Goal: Information Seeking & Learning: Find specific fact

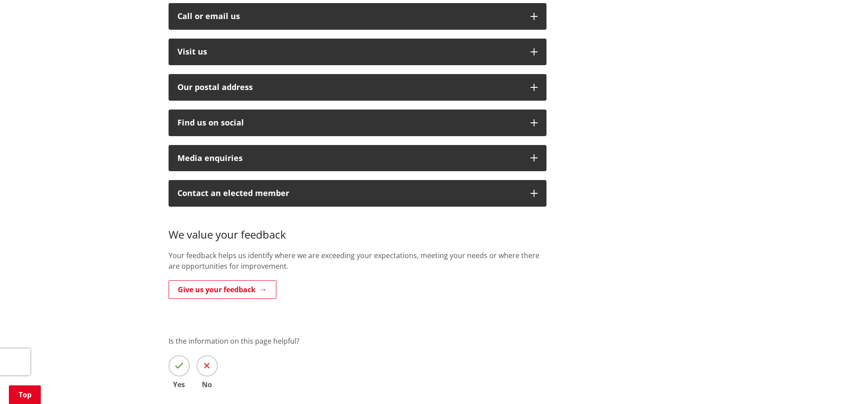
scroll to position [177, 0]
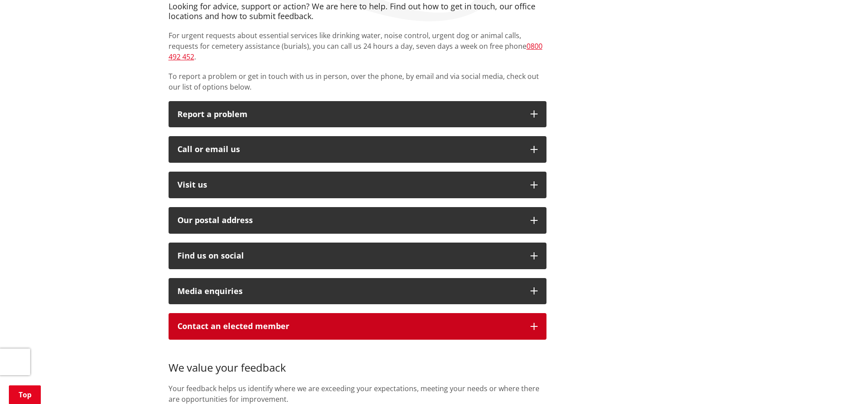
click at [532, 323] on icon "button" at bounding box center [533, 326] width 7 height 7
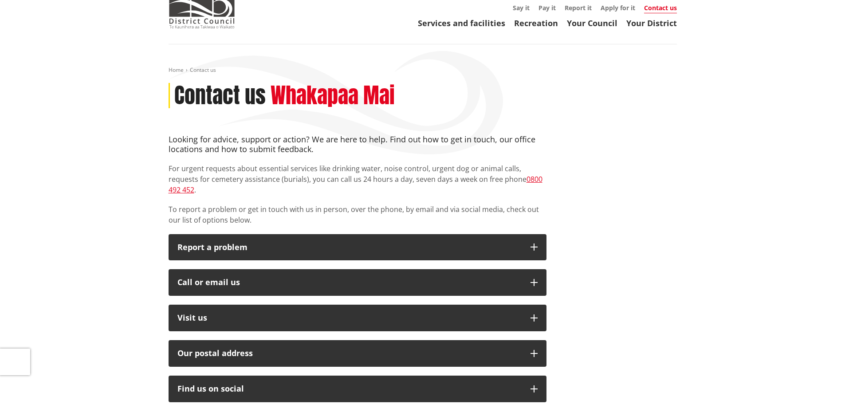
scroll to position [0, 0]
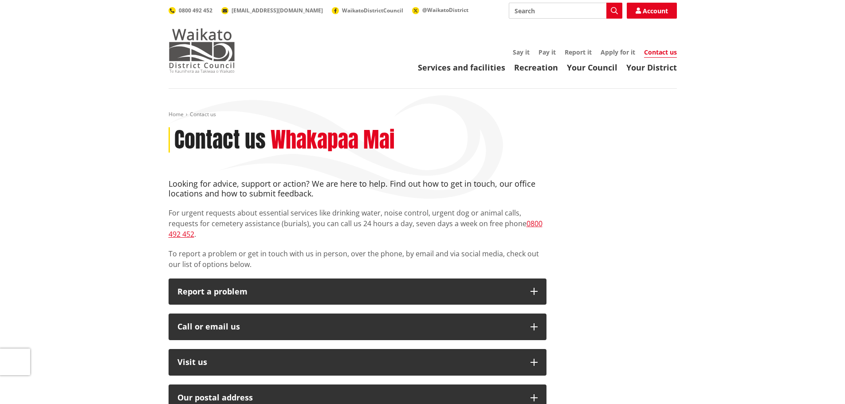
click at [189, 45] on img at bounding box center [202, 50] width 67 height 44
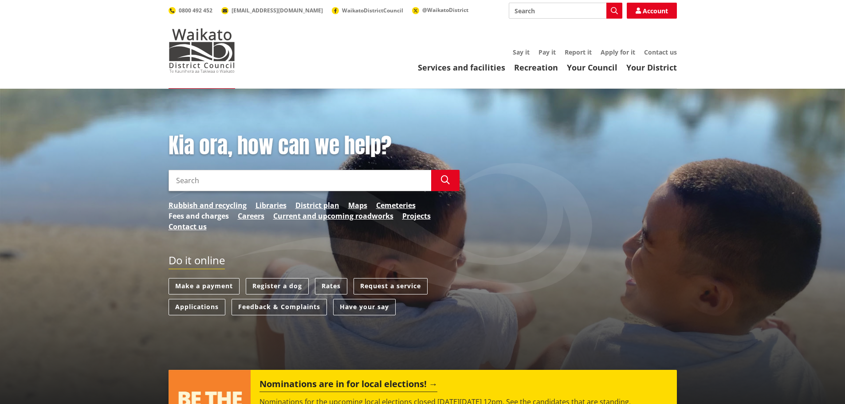
click at [200, 213] on link "Fees and charges" at bounding box center [199, 216] width 60 height 11
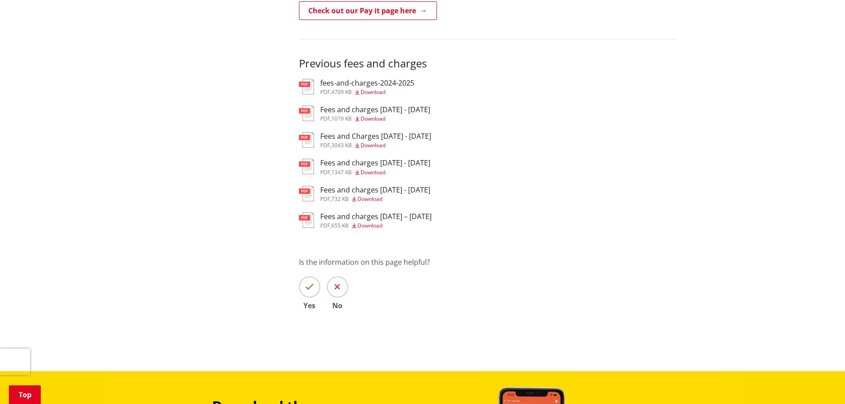
scroll to position [177, 0]
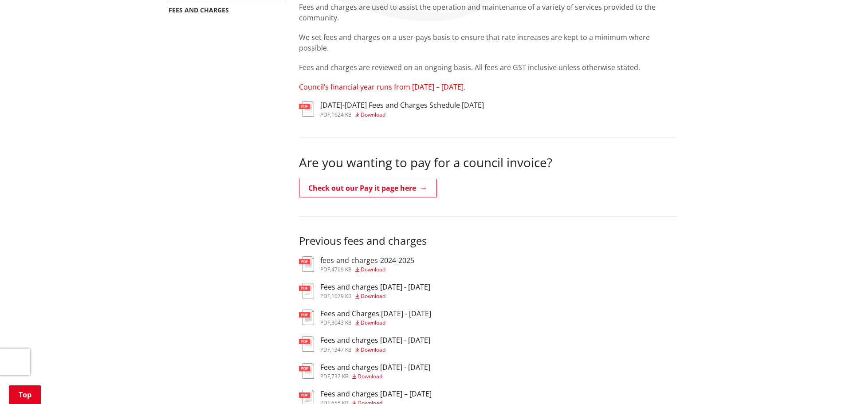
click at [339, 105] on h3 "2025-2027 Fees and Charges Schedule June 2025" at bounding box center [402, 105] width 164 height 8
